Goal: Navigation & Orientation: Find specific page/section

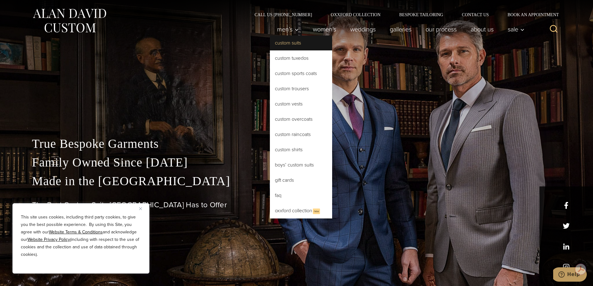
click at [279, 43] on link "Custom Suits" at bounding box center [301, 42] width 62 height 15
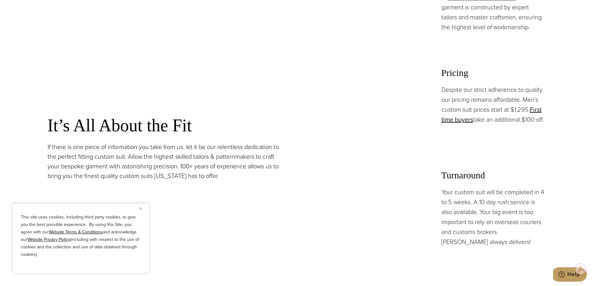
scroll to position [498, 0]
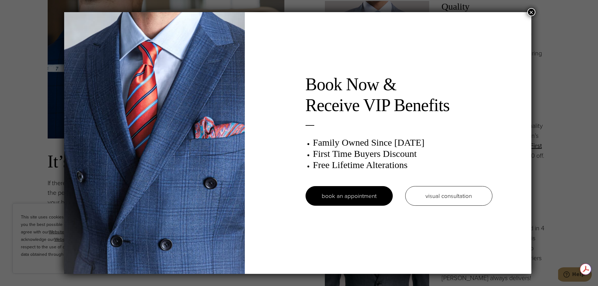
click at [534, 12] on button "×" at bounding box center [531, 12] width 8 height 8
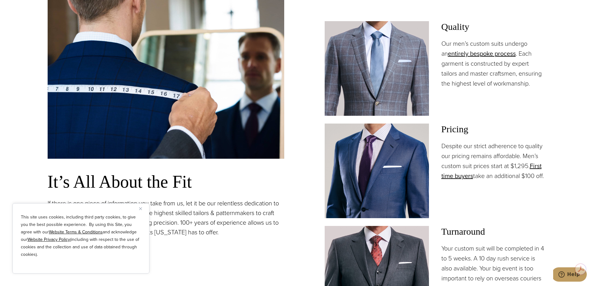
scroll to position [436, 0]
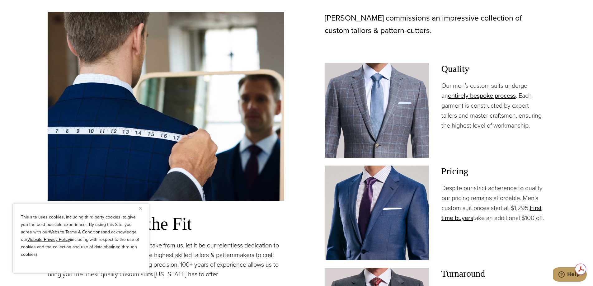
click at [141, 209] on img "Close" at bounding box center [140, 208] width 3 height 3
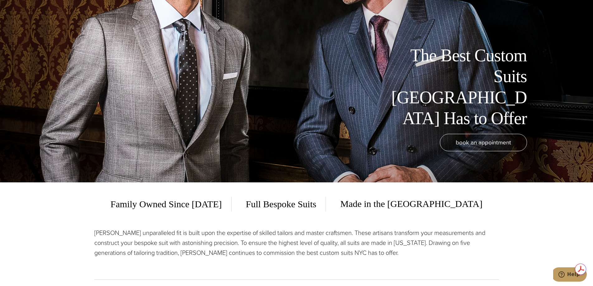
scroll to position [0, 0]
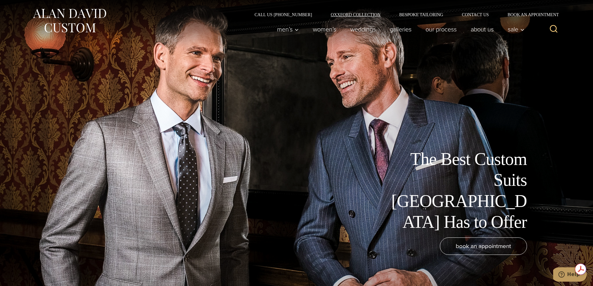
click at [340, 13] on link "Oxxford Collection" at bounding box center [355, 14] width 68 height 4
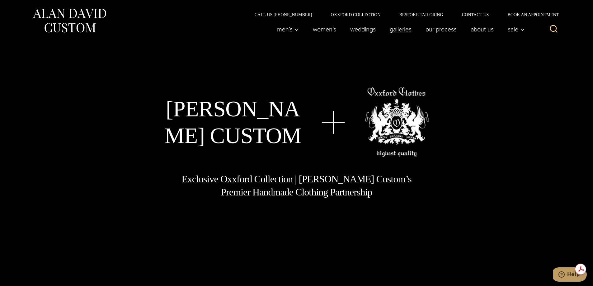
click at [399, 28] on link "Galleries" at bounding box center [400, 29] width 36 height 12
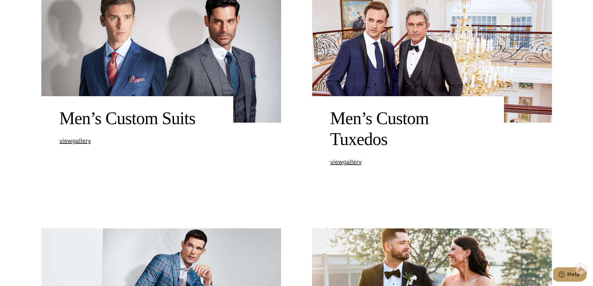
scroll to position [311, 0]
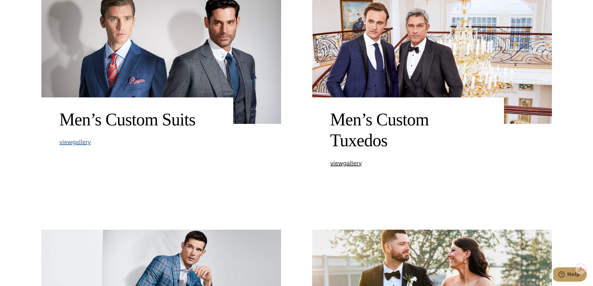
click at [77, 143] on span "view Men’s Custom Suits gallery" at bounding box center [74, 141] width 31 height 9
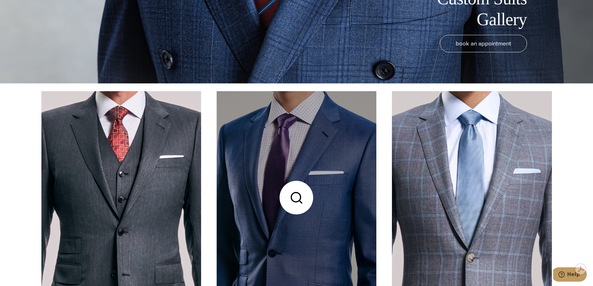
scroll to position [280, 0]
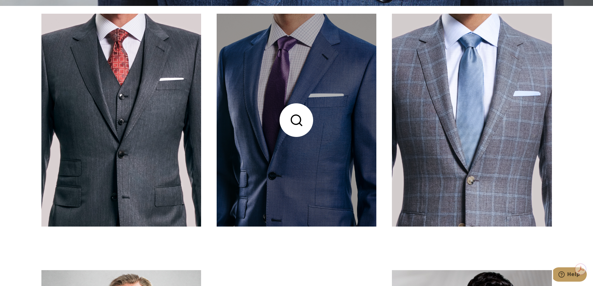
click at [293, 116] on link at bounding box center [297, 120] width 160 height 213
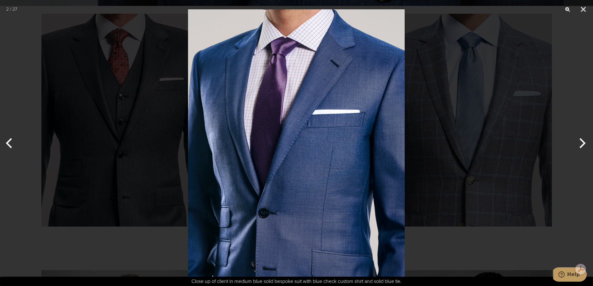
click at [294, 197] on img at bounding box center [296, 143] width 217 height 286
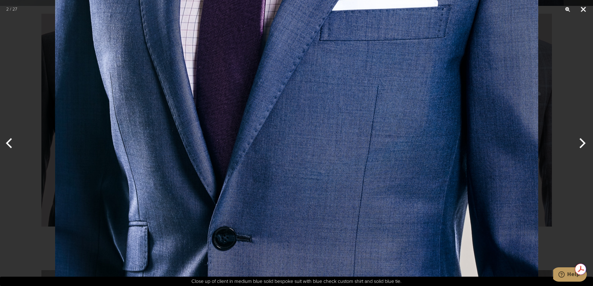
click at [581, 8] on button "Close" at bounding box center [583, 9] width 16 height 19
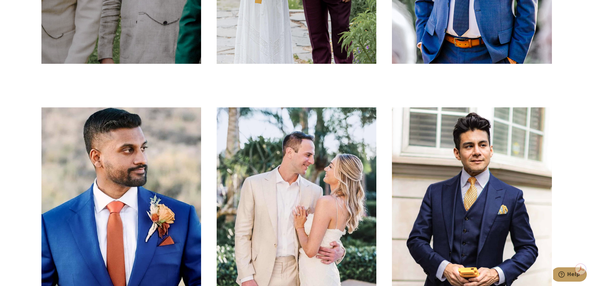
scroll to position [1338, 0]
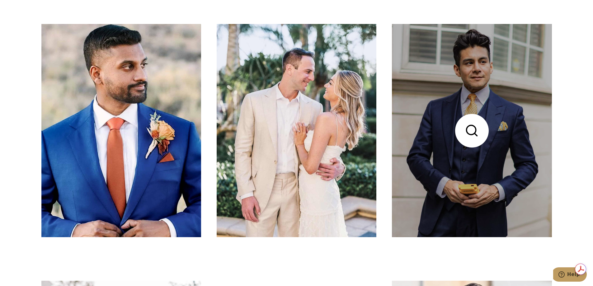
click at [472, 131] on link at bounding box center [472, 130] width 160 height 213
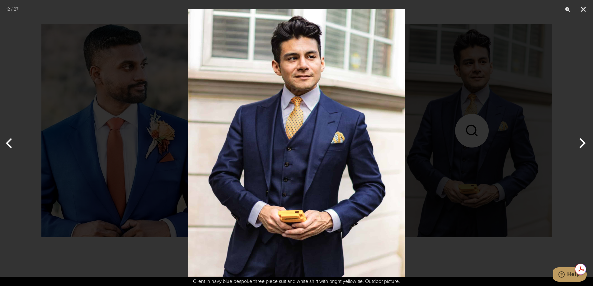
click at [305, 172] on img at bounding box center [296, 143] width 217 height 286
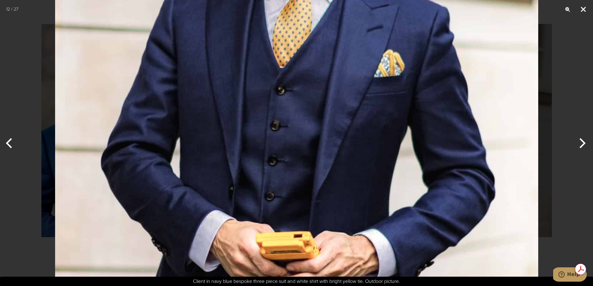
click at [582, 8] on button "Close" at bounding box center [583, 9] width 16 height 19
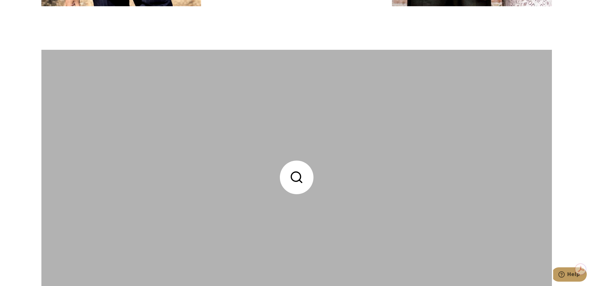
scroll to position [2988, 0]
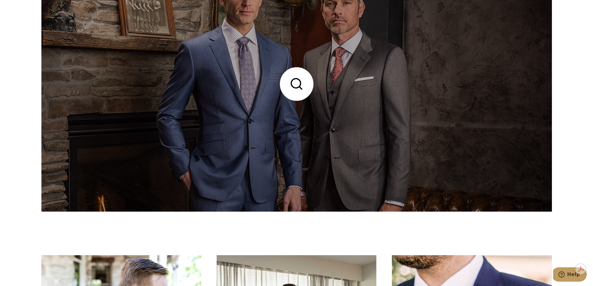
click at [295, 85] on link at bounding box center [296, 83] width 510 height 255
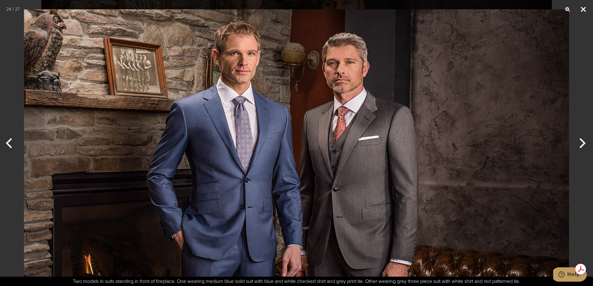
click at [581, 9] on button "Close" at bounding box center [583, 9] width 16 height 19
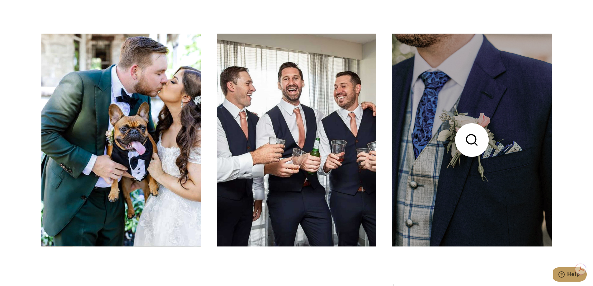
scroll to position [3206, 0]
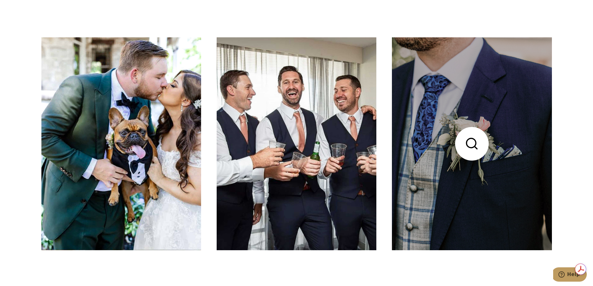
click at [463, 195] on link at bounding box center [472, 143] width 160 height 213
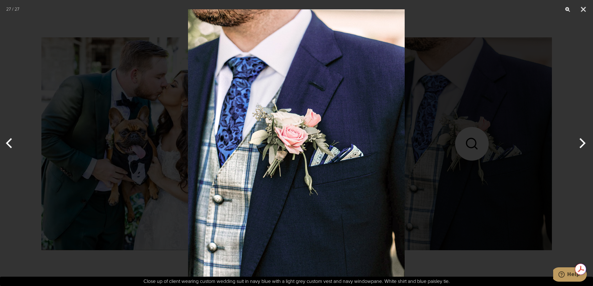
click at [354, 108] on img at bounding box center [296, 143] width 217 height 286
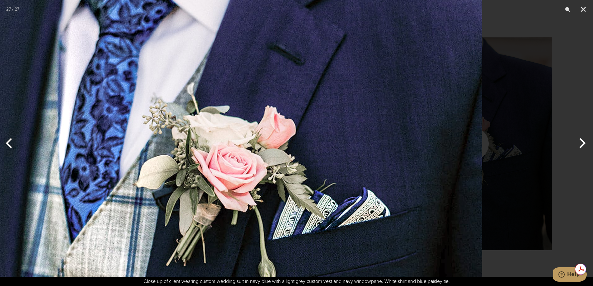
click at [425, 224] on img at bounding box center [240, 185] width 483 height 637
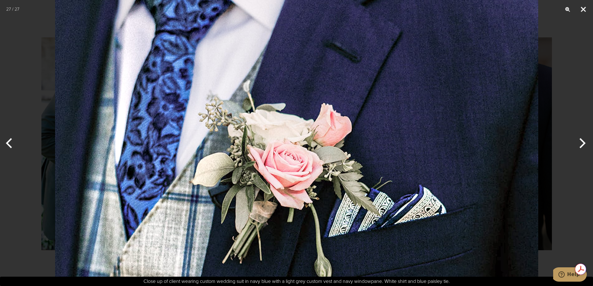
click at [583, 6] on button "Close" at bounding box center [583, 9] width 16 height 19
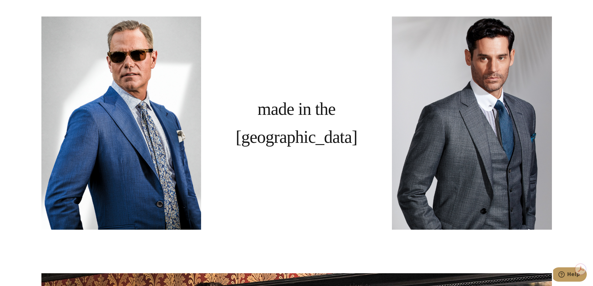
scroll to position [0, 0]
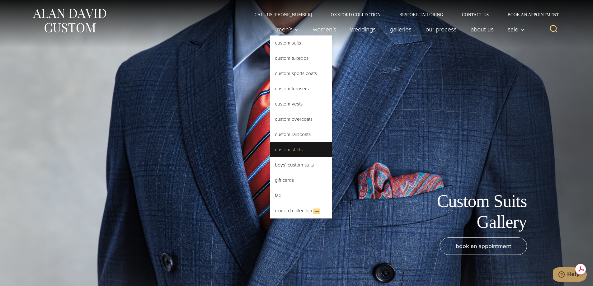
click at [274, 150] on link "Custom Shirts" at bounding box center [301, 149] width 62 height 15
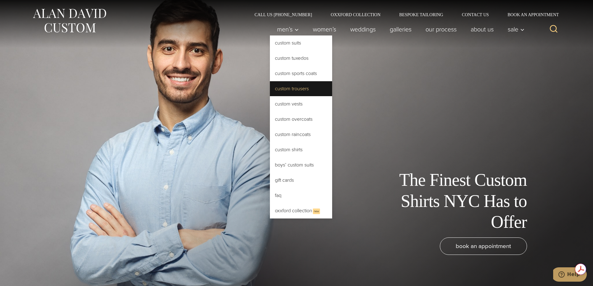
click at [282, 89] on link "Custom Trousers" at bounding box center [301, 88] width 62 height 15
